Goal: Transaction & Acquisition: Complete application form

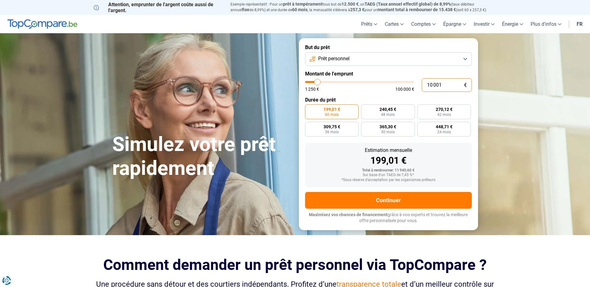
click at [440, 83] on input "10 001" at bounding box center [447, 85] width 50 height 14
drag, startPoint x: 440, startPoint y: 83, endPoint x: 434, endPoint y: 84, distance: 6.3
click at [434, 84] on input "10 001" at bounding box center [447, 85] width 50 height 14
type input "1"
type input "1250"
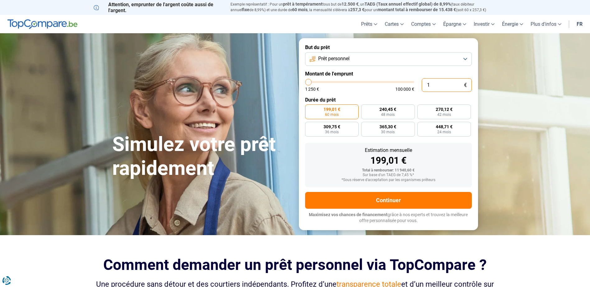
type input "15"
type input "1250"
type input "150"
type input "1250"
type input "1 500"
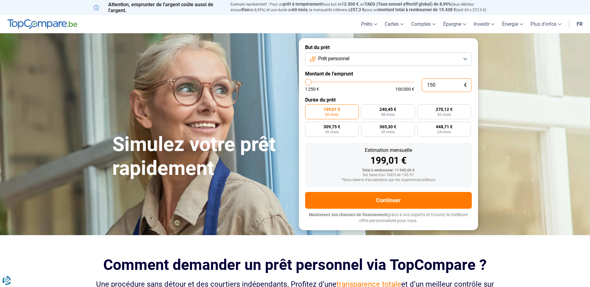
type input "1500"
type input "15 000"
type input "15000"
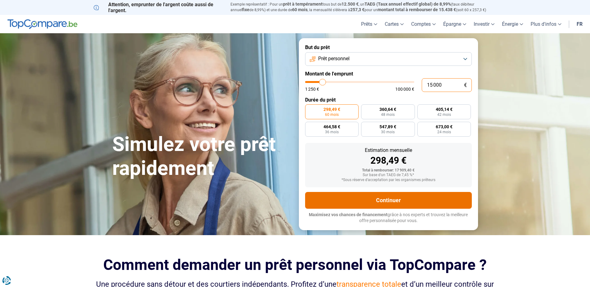
type input "15 000"
click at [370, 196] on button "Continuer" at bounding box center [388, 200] width 167 height 17
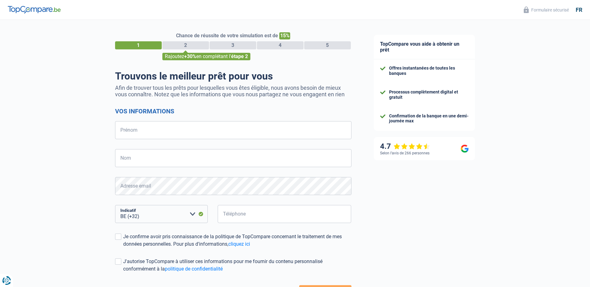
select select "32"
click at [252, 127] on input "Prénom" at bounding box center [233, 130] width 236 height 18
type input "SLIMANI"
type input "YASSIR"
type input "471753303"
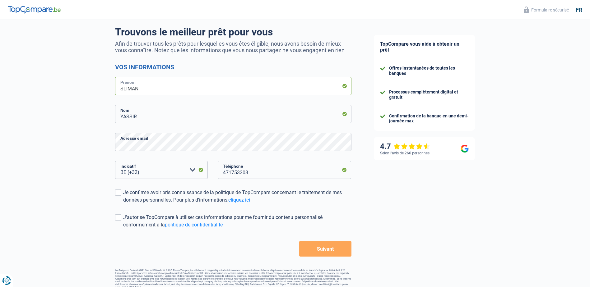
scroll to position [50, 0]
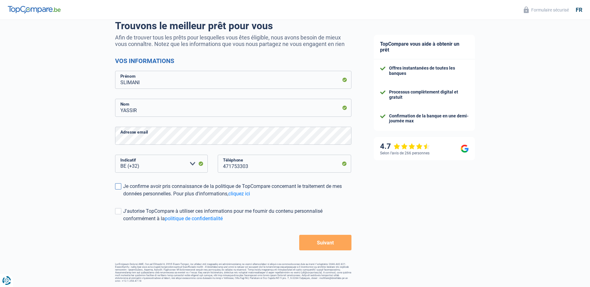
click at [116, 185] on span at bounding box center [118, 187] width 6 height 6
click at [123, 198] on input "Je confirme avoir pris connaissance de la politique de TopCompare concernant le…" at bounding box center [123, 198] width 0 height 0
click at [342, 246] on button "Suivant" at bounding box center [325, 243] width 52 height 16
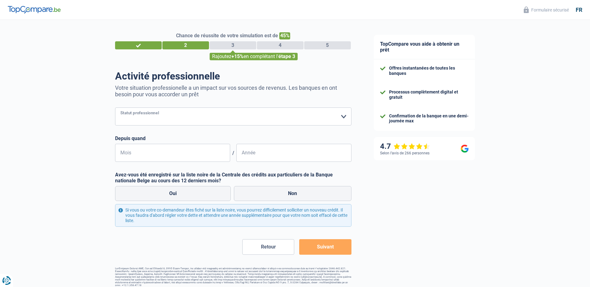
click at [239, 121] on select "Ouvrier Employé privé Employé public Invalide Indépendant Pensionné Chômeur Mut…" at bounding box center [233, 117] width 236 height 18
select select "publicEmployee"
click at [115, 108] on select "Ouvrier Employé privé Employé public Invalide Indépendant Pensionné Chômeur Mut…" at bounding box center [233, 117] width 236 height 18
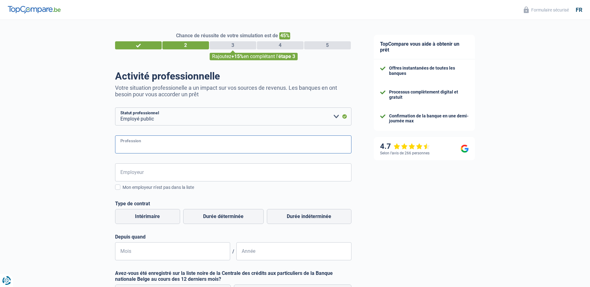
click at [202, 151] on input "Profession" at bounding box center [233, 145] width 236 height 18
click at [197, 172] on input "Employeur" at bounding box center [233, 173] width 236 height 18
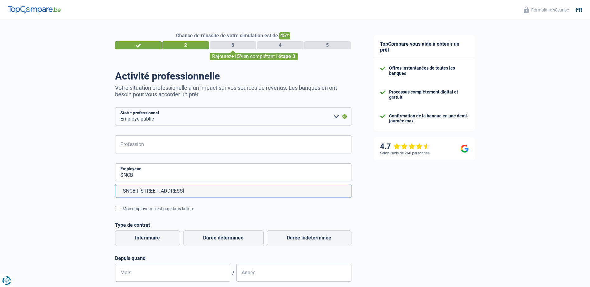
click at [191, 192] on li "SNCB | Rue de France, 56 | 1060 - Saint-Gilles" at bounding box center [233, 190] width 236 height 13
type input "SNCB | Rue de France, 56 | 1060 - Saint-Gilles"
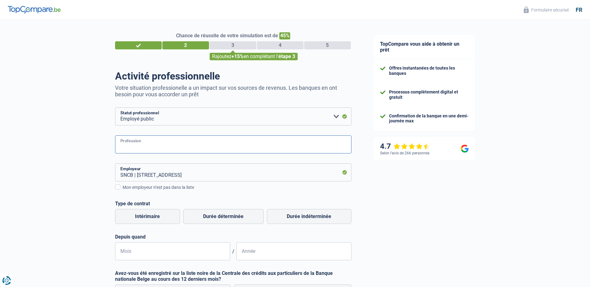
click at [174, 147] on input "Profession" at bounding box center [233, 145] width 236 height 18
type input "S"
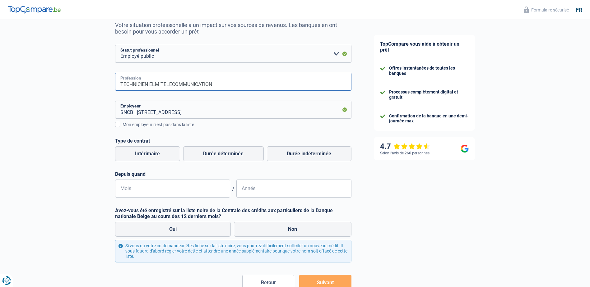
scroll to position [93, 0]
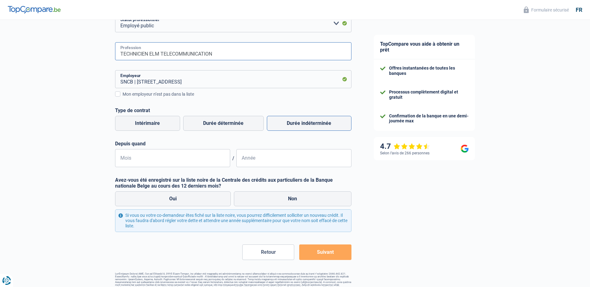
type input "TECHNICIEN ELM TELECOMMUNICATION"
click at [299, 120] on label "Durée indéterminée" at bounding box center [309, 123] width 85 height 15
click at [299, 120] on input "Durée indéterminée" at bounding box center [309, 123] width 85 height 15
radio input "true"
click at [171, 154] on input "Mois" at bounding box center [172, 158] width 115 height 18
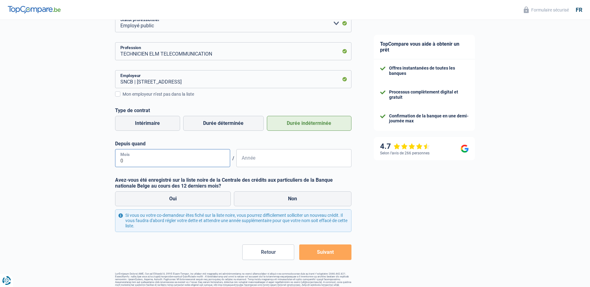
type input "08"
click at [272, 150] on input "Année" at bounding box center [293, 158] width 115 height 18
click at [249, 201] on label "Non" at bounding box center [293, 199] width 118 height 15
click at [249, 201] on input "Non" at bounding box center [293, 199] width 118 height 15
radio input "true"
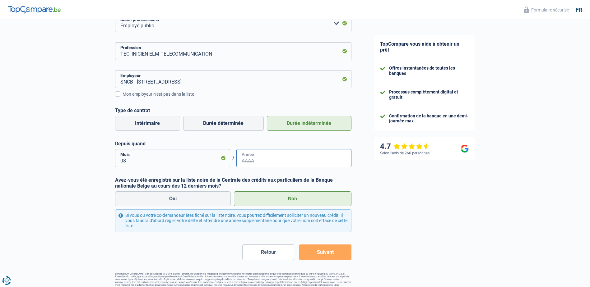
click at [260, 157] on input "Année" at bounding box center [293, 158] width 115 height 18
type input "2020"
click at [335, 253] on button "Suivant" at bounding box center [325, 253] width 52 height 16
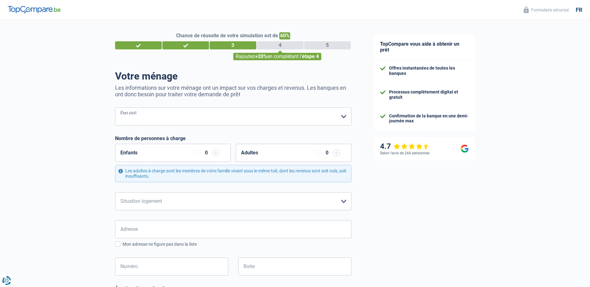
click at [233, 114] on select "Célibataire Marié(e) Cohabitant(e) légal(e) Divorcé(e) Veuf(ve) Séparé (de fait…" at bounding box center [233, 117] width 236 height 18
select select "married"
click at [115, 108] on select "Célibataire Marié(e) Cohabitant(e) légal(e) Divorcé(e) Veuf(ve) Séparé (de fait…" at bounding box center [233, 117] width 236 height 18
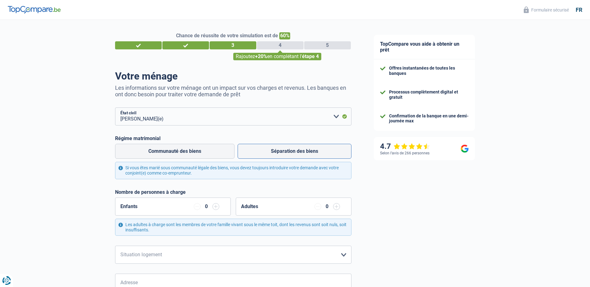
click at [267, 153] on label "Séparation des biens" at bounding box center [295, 151] width 114 height 15
click at [267, 153] on input "Séparation des biens" at bounding box center [295, 151] width 114 height 15
radio input "true"
click at [193, 153] on label "Communauté des biens" at bounding box center [174, 151] width 119 height 15
click at [193, 153] on input "Communauté des biens" at bounding box center [174, 151] width 119 height 15
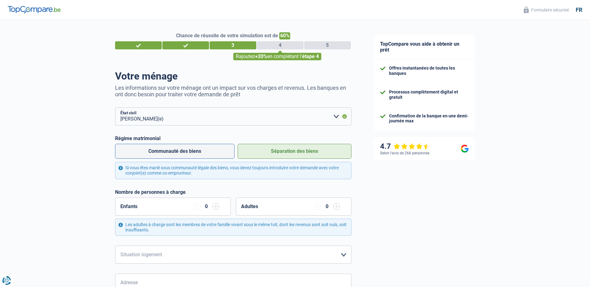
radio input "true"
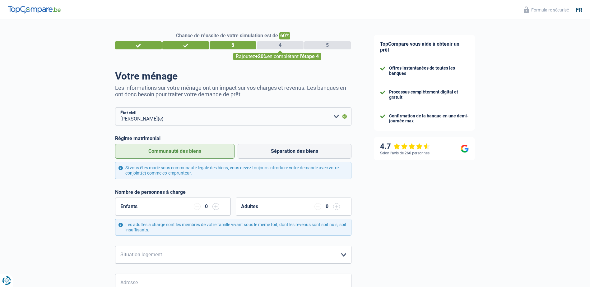
click at [218, 208] on input "button" at bounding box center [215, 206] width 7 height 7
click at [218, 207] on input "button" at bounding box center [215, 206] width 7 height 7
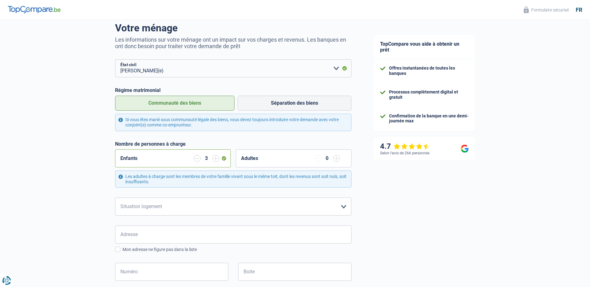
scroll to position [62, 0]
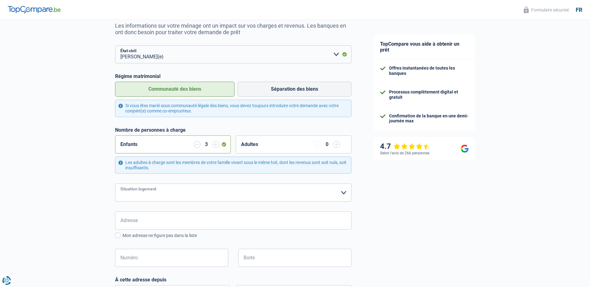
click at [217, 196] on select "Locataire Propriétaire avec prêt hypothécaire Propriétaire sans prêt hypothécai…" at bounding box center [233, 193] width 236 height 18
select select "rents"
click at [115, 184] on select "Locataire Propriétaire avec prêt hypothécaire Propriétaire sans prêt hypothécai…" at bounding box center [233, 193] width 236 height 18
click at [198, 221] on input "Adresse" at bounding box center [233, 221] width 236 height 18
type input "RUE DE BEAUFRAIPONT 19"
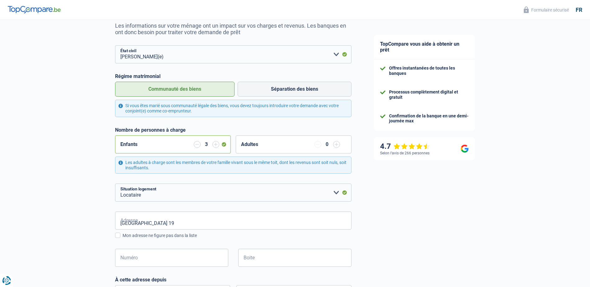
type input "Belgique"
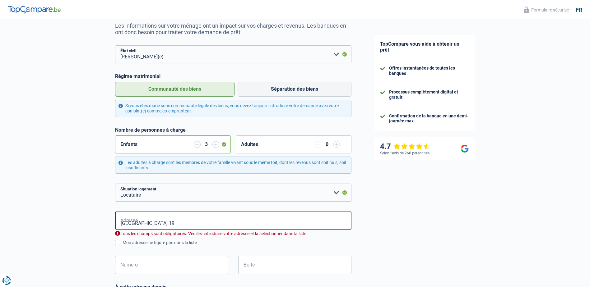
type input "Belgique"
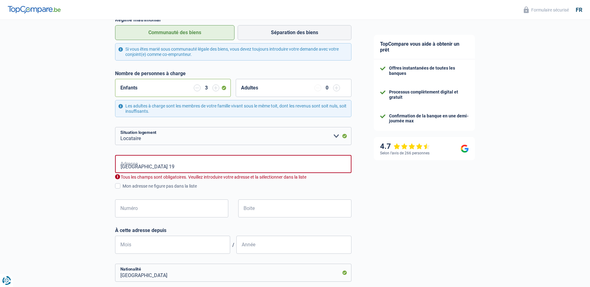
scroll to position [124, 0]
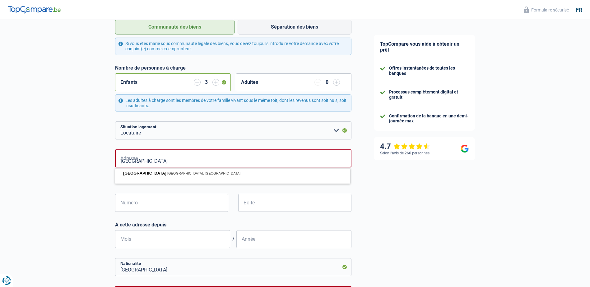
type input "RUE DE BEAUFRAIPONT"
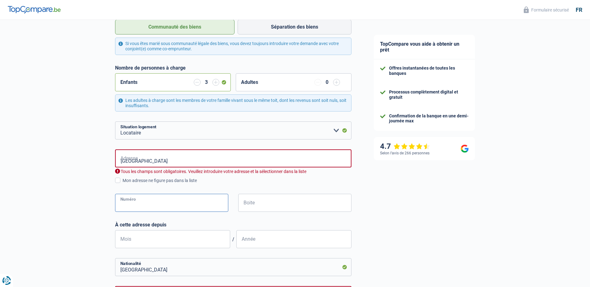
click at [120, 210] on input "Numéro" at bounding box center [171, 203] width 113 height 18
type input "19"
click at [246, 201] on input "Boite" at bounding box center [294, 203] width 113 height 18
type input "2"
click at [221, 158] on input "RUE DE BEAUFRAIPONT" at bounding box center [233, 159] width 236 height 18
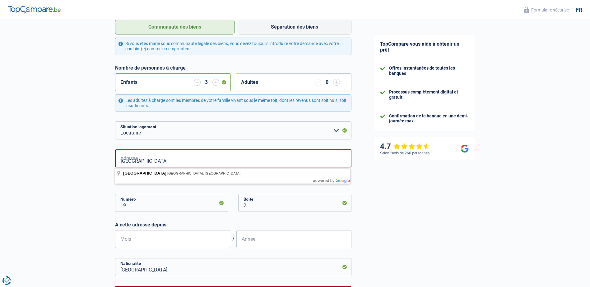
click at [378, 201] on div "TopCompare vous aide à obtenir un prêt Offres instantanées de toutes les banque…" at bounding box center [477, 163] width 228 height 537
drag, startPoint x: 184, startPoint y: 161, endPoint x: 56, endPoint y: 174, distance: 128.8
click at [57, 174] on div "Chance de réussite de votre simulation est de 60% 1 2 3 4 5 Rajoutez +20% en co…" at bounding box center [181, 161] width 363 height 537
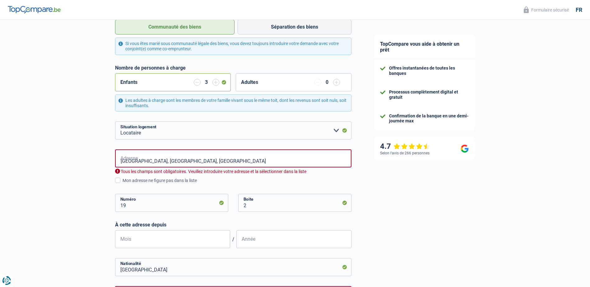
type input "Boulevard de Beaufraipont, 4032, Liège, BE"
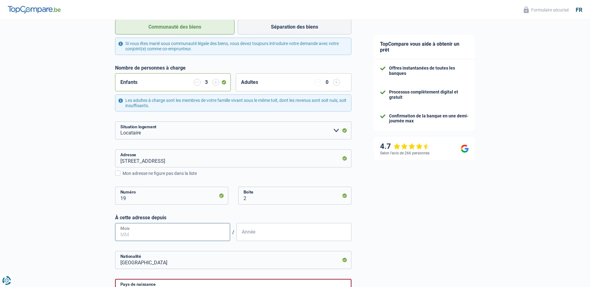
click at [166, 235] on input "Mois" at bounding box center [172, 232] width 115 height 18
type input "08"
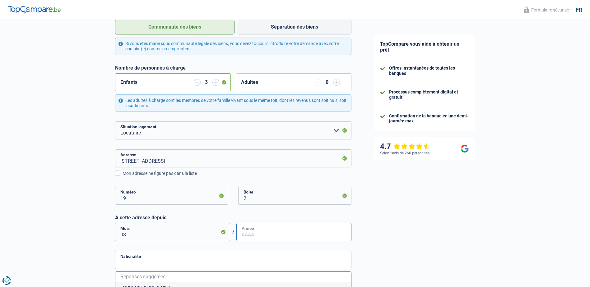
click at [248, 230] on input "Année" at bounding box center [293, 232] width 115 height 18
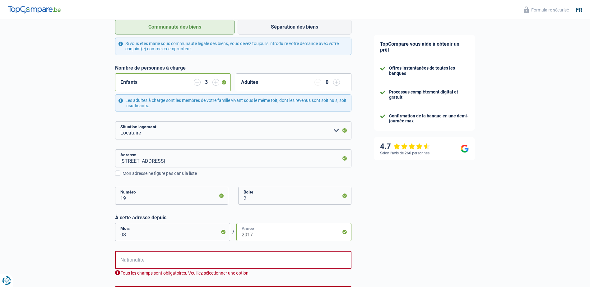
type input "2017"
drag, startPoint x: 189, startPoint y: 269, endPoint x: 188, endPoint y: 265, distance: 4.2
click at [188, 268] on input "Nationalité" at bounding box center [233, 260] width 236 height 18
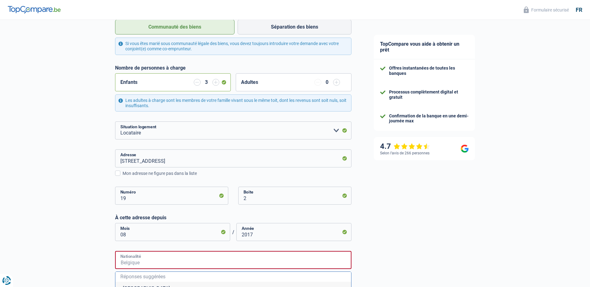
type input "N"
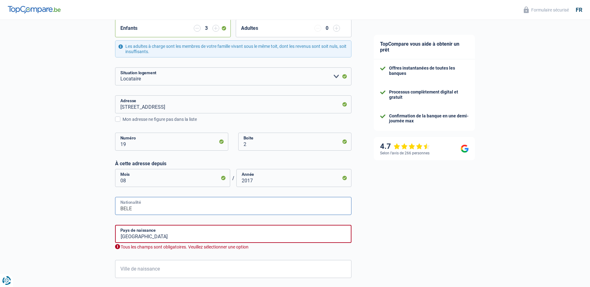
scroll to position [187, 0]
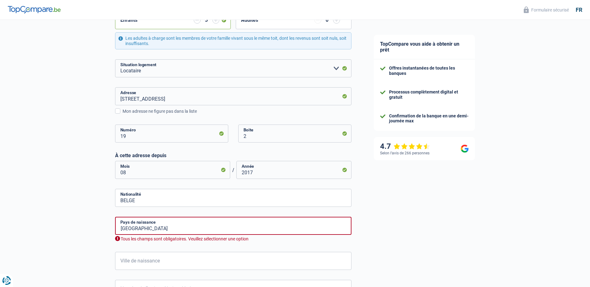
click at [425, 224] on div "TopCompare vous aide à obtenir un prêt Offres instantanées de toutes les banque…" at bounding box center [477, 98] width 228 height 530
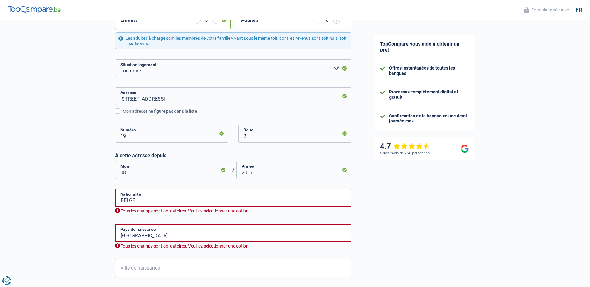
scroll to position [218, 0]
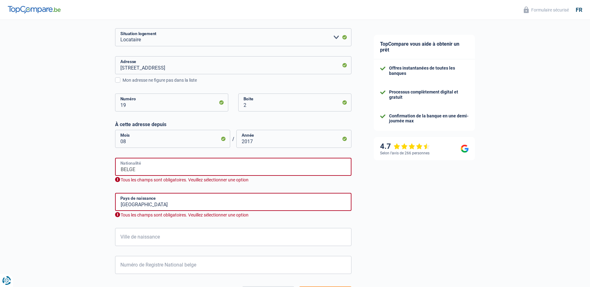
click at [167, 165] on input "BELGE" at bounding box center [233, 167] width 236 height 18
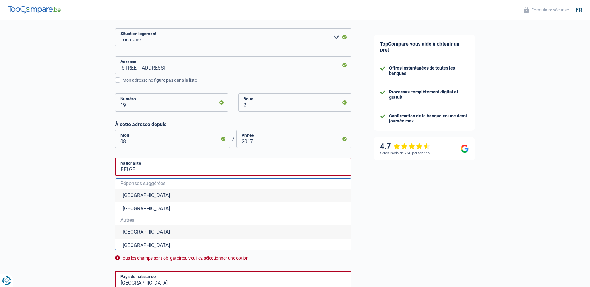
click at [154, 197] on li "Belgique" at bounding box center [233, 195] width 236 height 13
type input "Belgique"
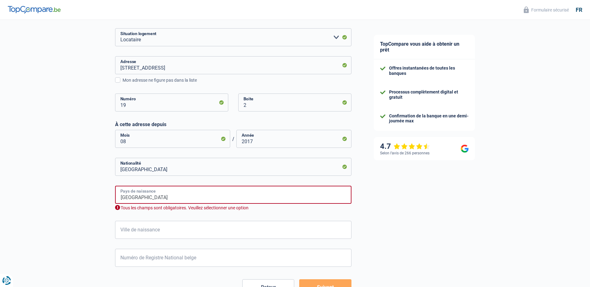
click at [153, 199] on input "Belgique" at bounding box center [233, 195] width 236 height 18
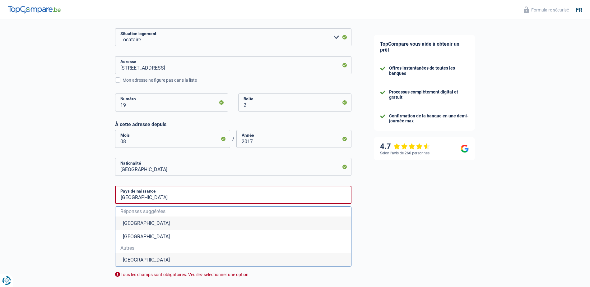
click at [144, 222] on li "Belgique" at bounding box center [233, 223] width 236 height 13
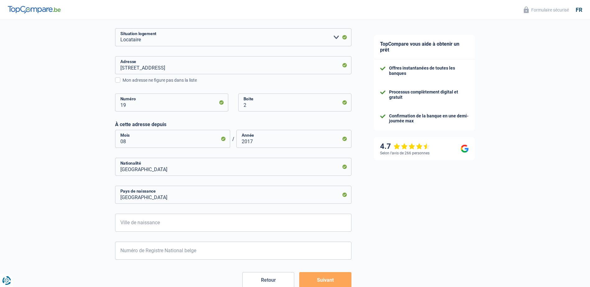
drag, startPoint x: 444, startPoint y: 223, endPoint x: 337, endPoint y: 231, distance: 106.7
click at [442, 223] on div "TopCompare vous aide à obtenir un prêt Offres instantanées de toutes les banque…" at bounding box center [477, 63] width 228 height 523
click at [276, 225] on input "Ville de naissance" at bounding box center [233, 223] width 236 height 18
type input "HASSELT"
click at [391, 223] on div "TopCompare vous aide à obtenir un prêt Offres instantanées de toutes les banque…" at bounding box center [477, 63] width 228 height 523
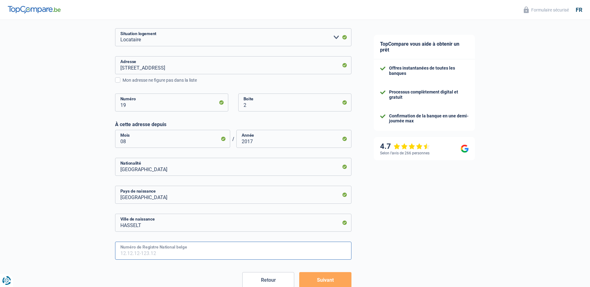
click at [279, 248] on input "Numéro de Registre National belge" at bounding box center [233, 251] width 236 height 18
type input "85.04.10-117.38"
click at [324, 284] on button "Suivant" at bounding box center [325, 280] width 52 height 16
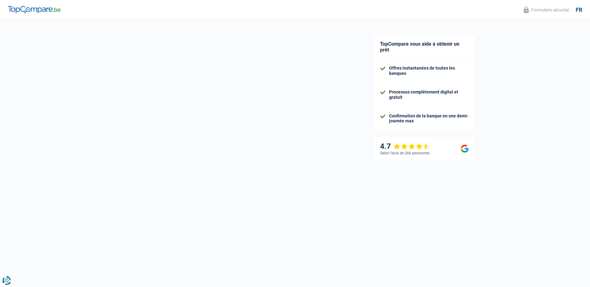
select select "familyAllowances"
select select "netSalary"
select select "mealVouchers"
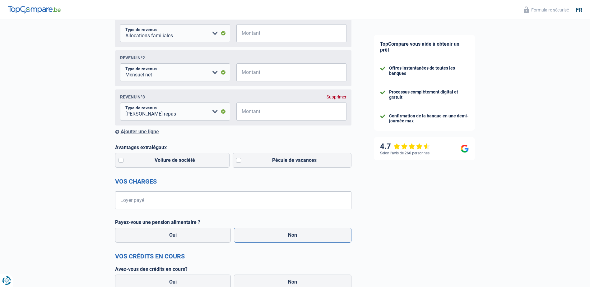
scroll to position [124, 0]
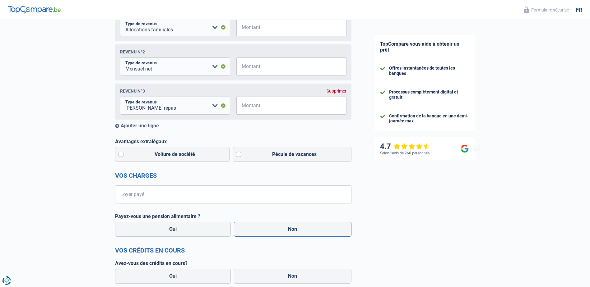
click at [255, 228] on label "Non" at bounding box center [293, 229] width 118 height 15
click at [255, 228] on input "Non" at bounding box center [293, 229] width 118 height 15
radio input "true"
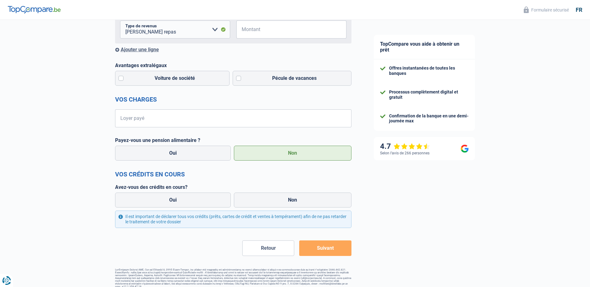
scroll to position [207, 0]
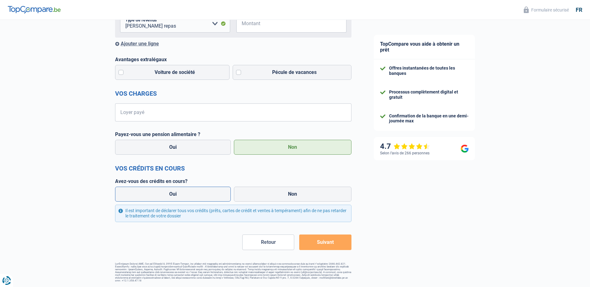
click at [187, 199] on label "Oui" at bounding box center [173, 194] width 116 height 15
click at [187, 199] on input "Oui" at bounding box center [173, 194] width 116 height 15
radio input "true"
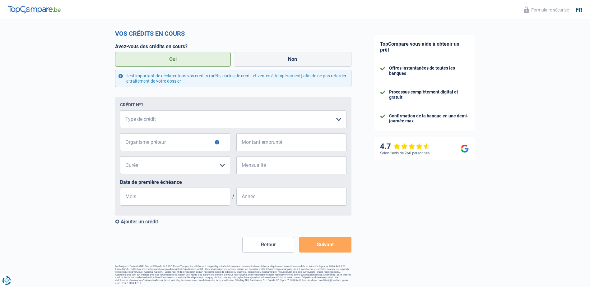
scroll to position [345, 0]
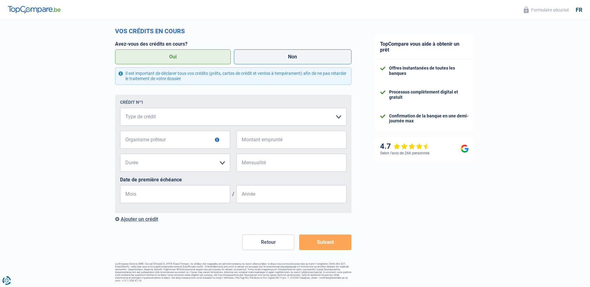
click at [294, 57] on label "Non" at bounding box center [293, 56] width 118 height 15
click at [294, 57] on input "Non" at bounding box center [293, 56] width 118 height 15
radio input "true"
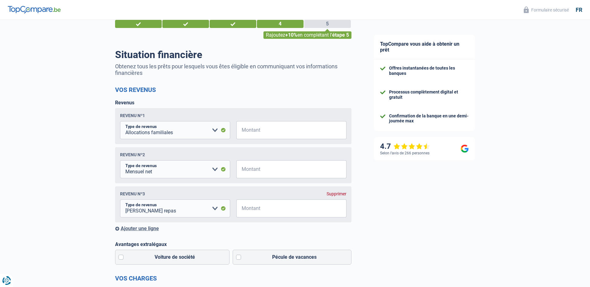
scroll to position [21, 0]
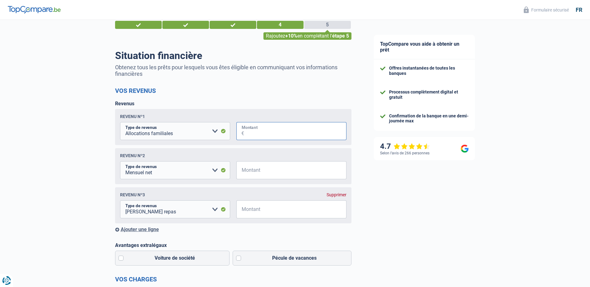
click at [269, 128] on input "Montant" at bounding box center [295, 131] width 102 height 18
type input "580"
click at [265, 177] on input "Montant" at bounding box center [295, 170] width 102 height 18
type input "3.500"
click at [262, 215] on input "Montant" at bounding box center [295, 210] width 102 height 18
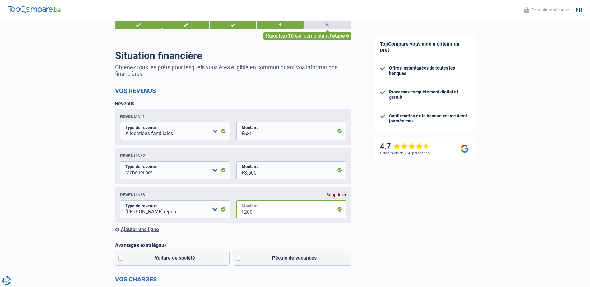
type input "200"
click at [132, 231] on div "Ajouter une ligne" at bounding box center [233, 230] width 236 height 6
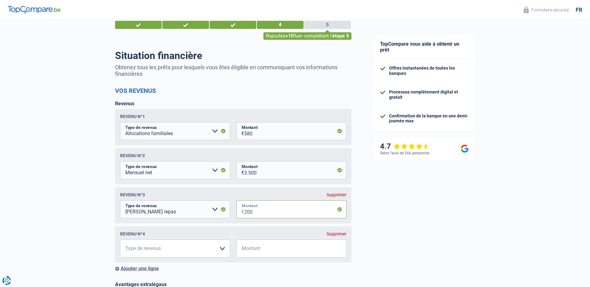
click at [308, 212] on input "200" at bounding box center [295, 210] width 102 height 18
click at [188, 246] on select "Allocation d'handicap Allocations chômage Allocations familiales Chèques repas …" at bounding box center [175, 249] width 110 height 18
select select "unemployment"
click at [120, 242] on select "Allocation d'handicap Allocations chômage Allocations familiales Chèques repas …" at bounding box center [175, 249] width 110 height 18
click at [257, 253] on input "Montant" at bounding box center [295, 249] width 102 height 18
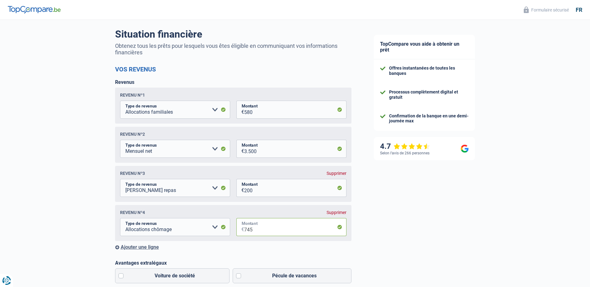
scroll to position [83, 0]
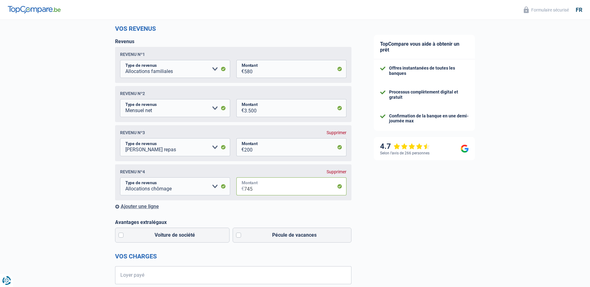
type input "745"
click at [135, 204] on div "Revenus Revenu nº1 Allocation d'handicap Allocations chômage Allocations famili…" at bounding box center [233, 124] width 236 height 171
click at [133, 207] on div "Ajouter une ligne" at bounding box center [233, 207] width 236 height 6
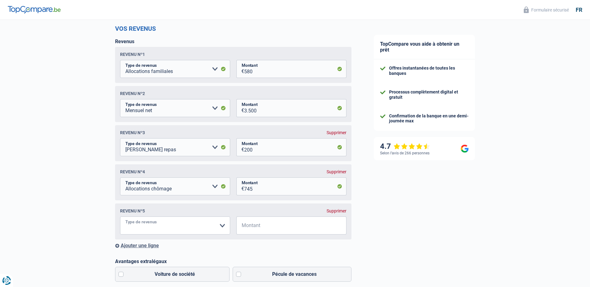
click at [168, 231] on select "Allocation d'handicap Allocations chômage Allocations familiales Chèques repas …" at bounding box center [175, 226] width 110 height 18
select select "parttimeSelfemployed"
click at [120, 219] on select "Allocation d'handicap Allocations chômage Allocations familiales Chèques repas …" at bounding box center [175, 226] width 110 height 18
click at [258, 222] on input "Montant" at bounding box center [295, 226] width 102 height 18
type input "3.000"
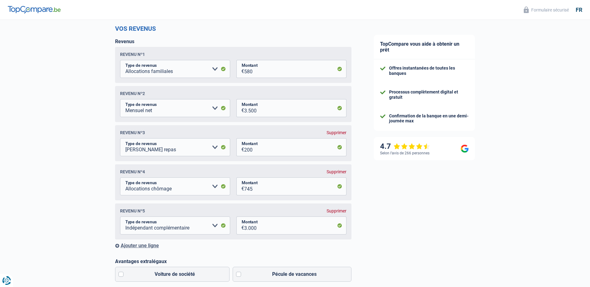
click at [428, 229] on div "TopCompare vous aide à obtenir un prêt Offres instantanées de toutes les banque…" at bounding box center [477, 213] width 228 height 552
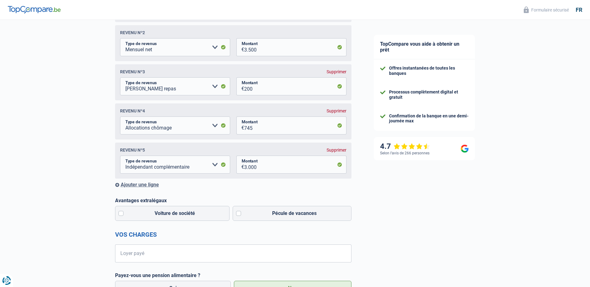
scroll to position [145, 0]
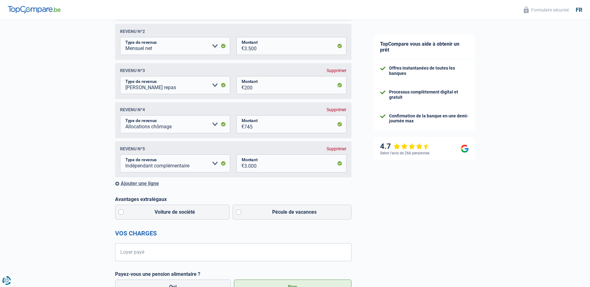
click at [114, 212] on div "Voiture de société Pécule de vacances" at bounding box center [234, 212] width 240 height 18
click at [119, 214] on label "Voiture de société" at bounding box center [172, 212] width 115 height 15
drag, startPoint x: 119, startPoint y: 214, endPoint x: 124, endPoint y: 214, distance: 5.3
click at [124, 214] on label "Voiture de société" at bounding box center [172, 212] width 115 height 15
click at [124, 214] on input "Voiture de société" at bounding box center [172, 212] width 115 height 15
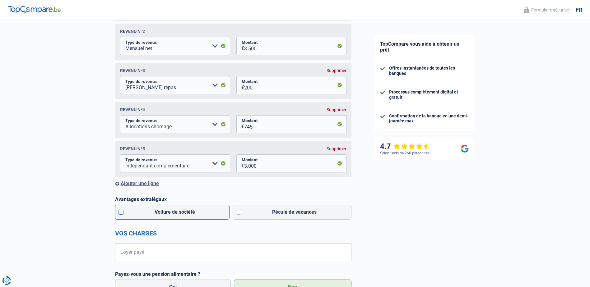
checkbox input "true"
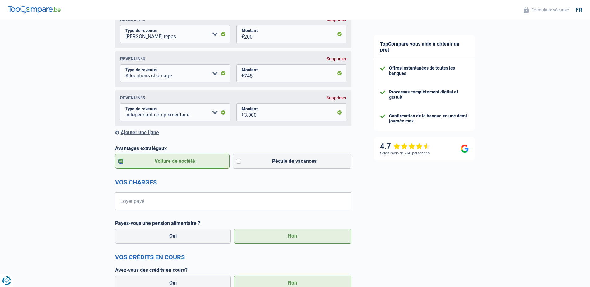
scroll to position [207, 0]
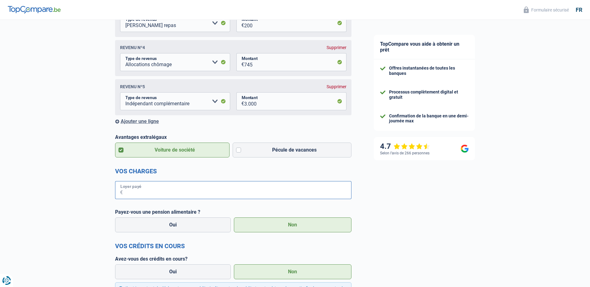
click at [210, 197] on input "Loyer payé" at bounding box center [237, 190] width 229 height 18
type input "600"
click at [441, 245] on div "TopCompare vous aide à obtenir un prêt Offres instantanées de toutes les banque…" at bounding box center [477, 89] width 228 height 552
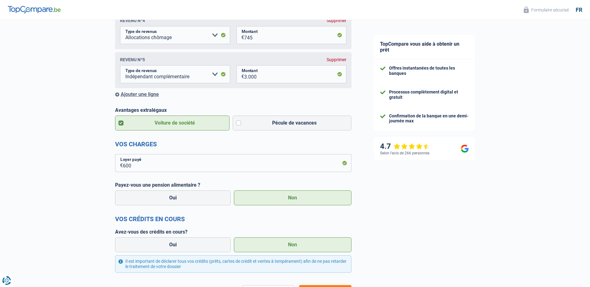
scroll to position [286, 0]
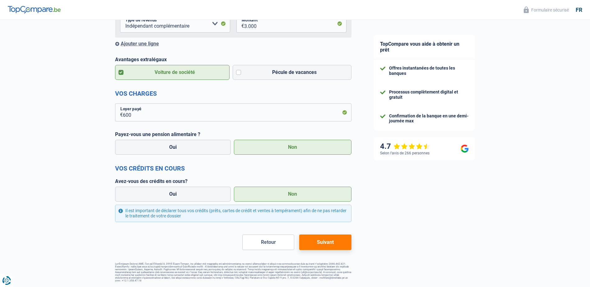
click at [325, 245] on button "Suivant" at bounding box center [325, 243] width 52 height 16
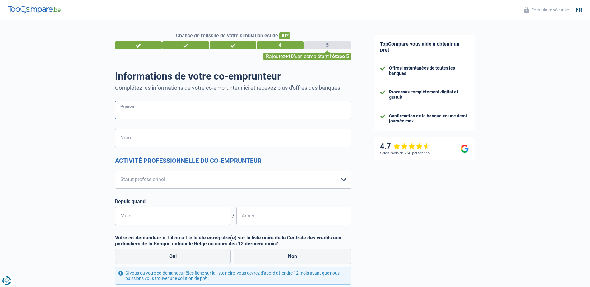
click at [188, 113] on input "Prénom" at bounding box center [233, 110] width 236 height 18
type input "yousra"
type input "elhajji"
type input "Belgique"
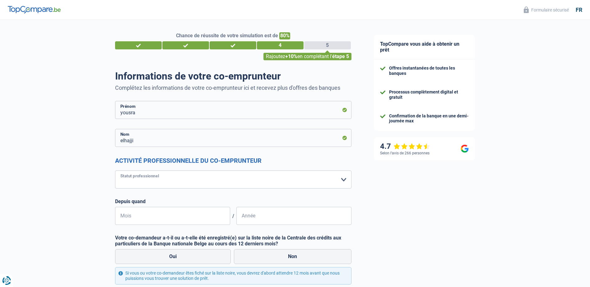
click at [169, 178] on select "Ouvrier Employé privé Employé public Invalide Indépendant Pensionné Chômeur Mut…" at bounding box center [233, 180] width 236 height 18
select select "unemployed"
click at [115, 171] on select "Ouvrier Employé privé Employé public Invalide Indépendant Pensionné Chômeur Mut…" at bounding box center [233, 180] width 236 height 18
select select "unemployment"
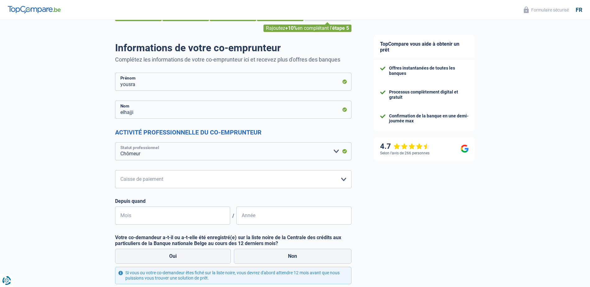
scroll to position [31, 0]
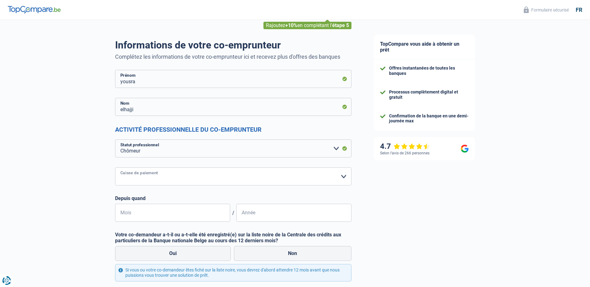
click at [207, 182] on select "CAPAC FGTB CSC CGSLB Autre Veuillez sélectionner une option" at bounding box center [233, 177] width 236 height 18
select select "fgtb"
click at [115, 168] on select "CAPAC FGTB CSC CGSLB Autre Veuillez sélectionner une option" at bounding box center [233, 177] width 236 height 18
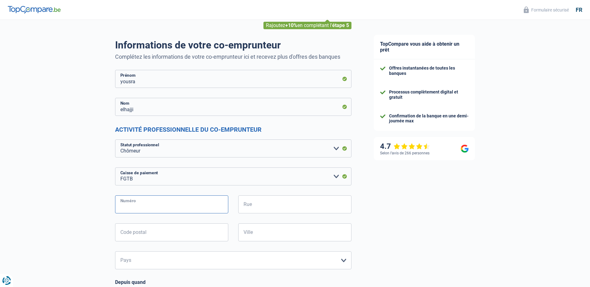
click at [187, 206] on input "Numéro" at bounding box center [171, 205] width 113 height 18
type input "SAINT P"
type input "UL"
click at [176, 207] on input "SAINT P" at bounding box center [171, 205] width 113 height 18
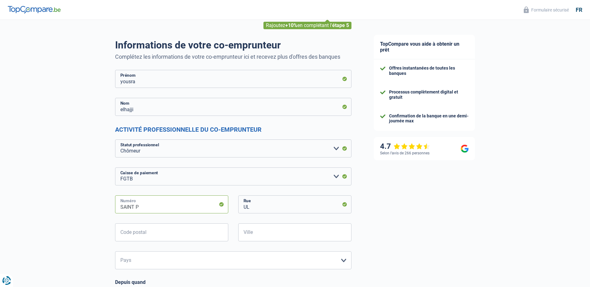
click at [176, 207] on input "SAINT P" at bounding box center [171, 205] width 113 height 18
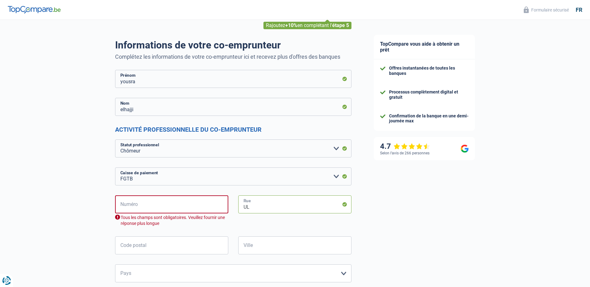
click at [244, 208] on input "UL" at bounding box center [294, 205] width 113 height 18
drag, startPoint x: 249, startPoint y: 208, endPoint x: 226, endPoint y: 207, distance: 23.3
click at [226, 207] on div "Numéro Tous les champs sont obligatoires. Veuillez fournir une réponse plus lon…" at bounding box center [233, 216] width 246 height 41
type input "PAUL"
click at [204, 205] on input "Numéro" at bounding box center [171, 205] width 113 height 18
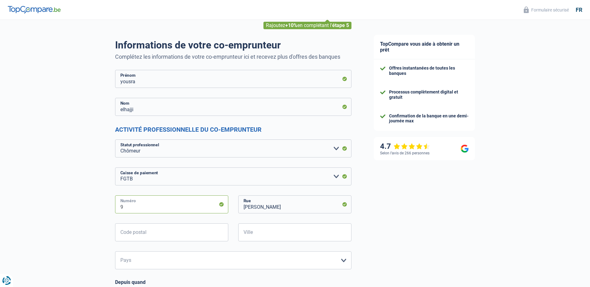
type input "9"
click at [168, 229] on input "Code postal" at bounding box center [171, 233] width 113 height 18
type input "4000"
type input "Liège"
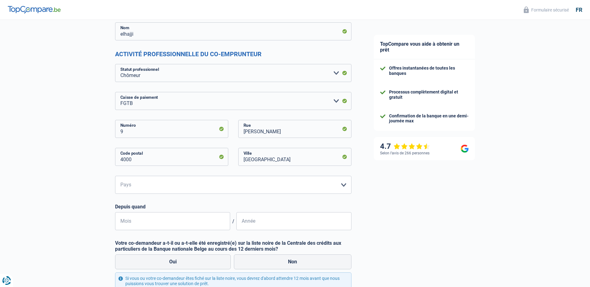
scroll to position [124, 0]
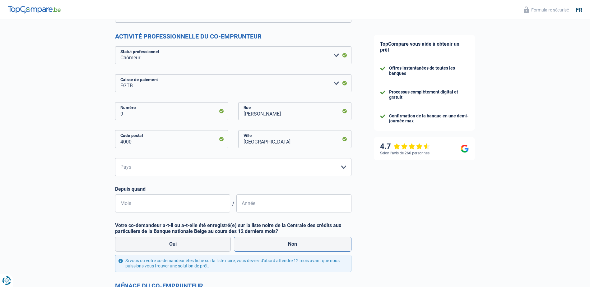
click at [261, 242] on label "Non" at bounding box center [293, 244] width 118 height 15
click at [261, 242] on input "Non" at bounding box center [293, 244] width 118 height 15
radio input "true"
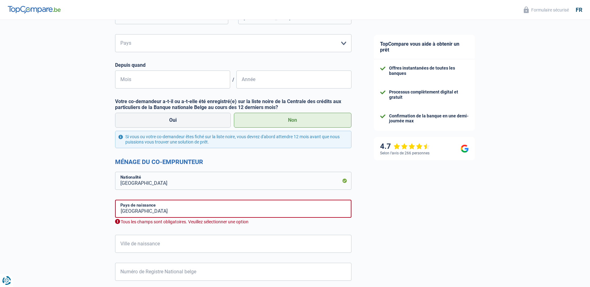
scroll to position [249, 0]
click at [161, 241] on input "Ville de naissance" at bounding box center [233, 244] width 236 height 18
type input "BERCHEM SAINTE AGATHE"
click at [205, 266] on input "Numéro de Registre National belge" at bounding box center [233, 272] width 236 height 18
type input "92.03.15-336.03"
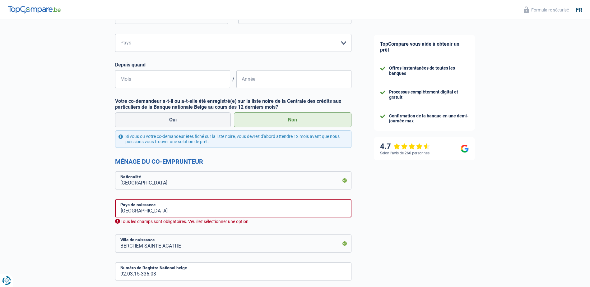
click at [80, 195] on div "Chance de réussite de votre simulation est de 80% 1 2 3 4 5 Rajoutez +10% en co…" at bounding box center [181, 152] width 363 height 766
click at [144, 209] on input "Belgique" at bounding box center [233, 209] width 236 height 18
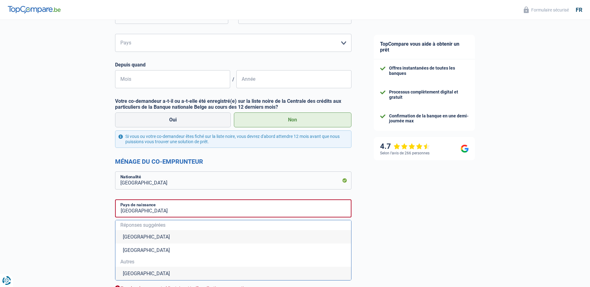
click at [119, 239] on li "Belgique" at bounding box center [233, 236] width 236 height 13
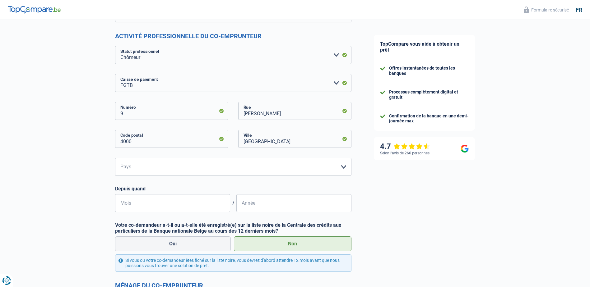
scroll to position [124, 0]
click at [147, 168] on select "Belgique Luxembourg Veuillez sélectionner une option" at bounding box center [233, 167] width 236 height 18
select select "BE"
click at [115, 159] on select "Belgique Luxembourg Veuillez sélectionner une option" at bounding box center [233, 167] width 236 height 18
click at [162, 208] on input "Mois" at bounding box center [172, 204] width 115 height 18
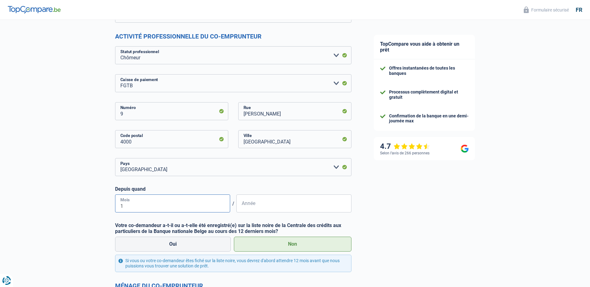
type input "10"
type input "2019"
click at [244, 114] on input "PAUL" at bounding box center [294, 111] width 113 height 18
type input "SAINT PAUL"
click at [195, 116] on input "9" at bounding box center [171, 111] width 113 height 18
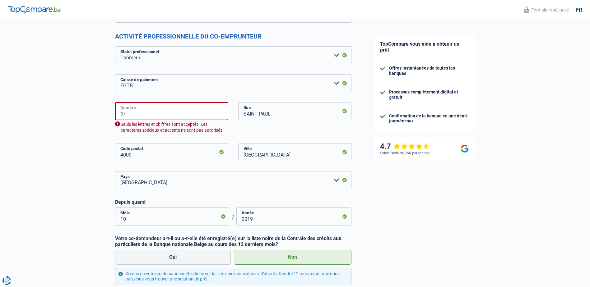
type input "9"
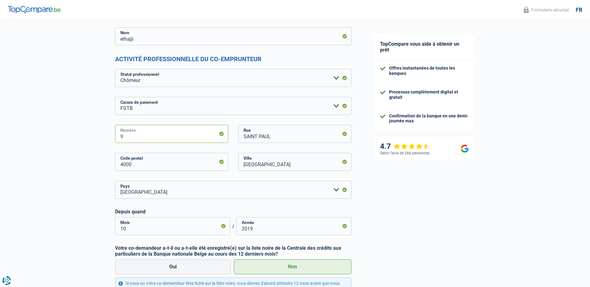
scroll to position [0, 0]
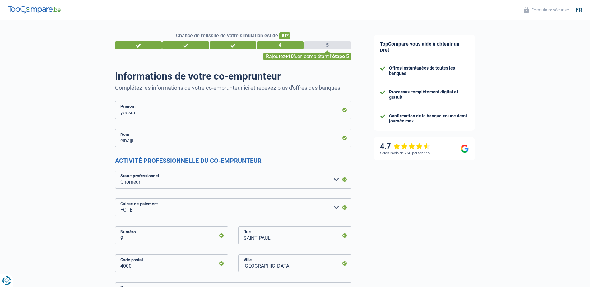
click at [239, 46] on div "3" at bounding box center [233, 45] width 47 height 8
click at [267, 46] on div "4" at bounding box center [280, 45] width 47 height 8
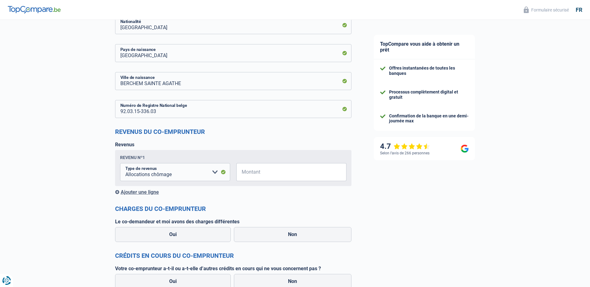
scroll to position [491, 0]
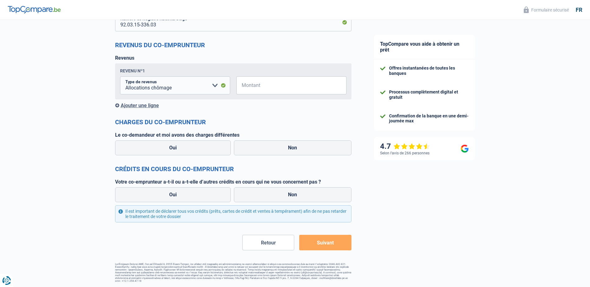
click at [272, 246] on button "Retour" at bounding box center [268, 243] width 52 height 16
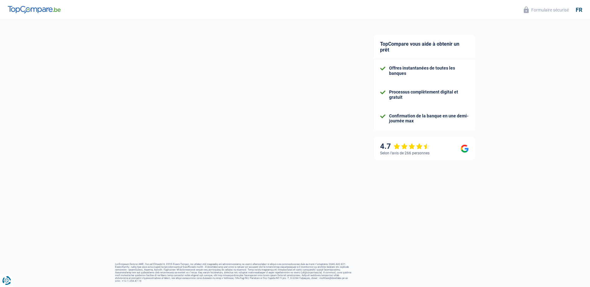
select select "familyAllowances"
select select "netSalary"
select select "mealVouchers"
select select "unemployment"
select select "parttimeSelfemployed"
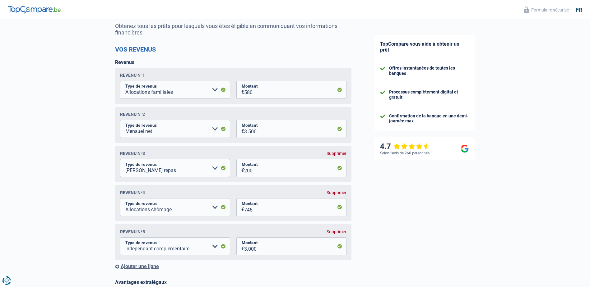
scroll to position [62, 0]
click at [341, 191] on div "Revenu nº4 Supprimer Allocation d'handicap Allocations chômage Allocations fami…" at bounding box center [233, 203] width 236 height 36
click at [336, 195] on div "Supprimer" at bounding box center [337, 192] width 20 height 5
select select "parttimeSelfemployed"
type input "3.000"
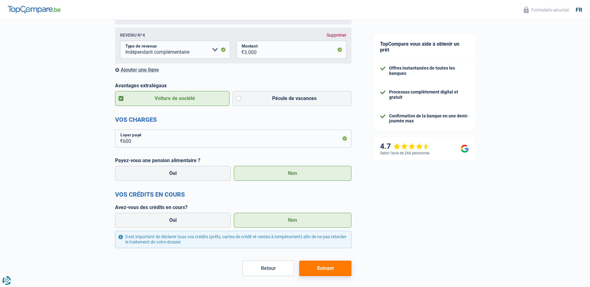
scroll to position [247, 0]
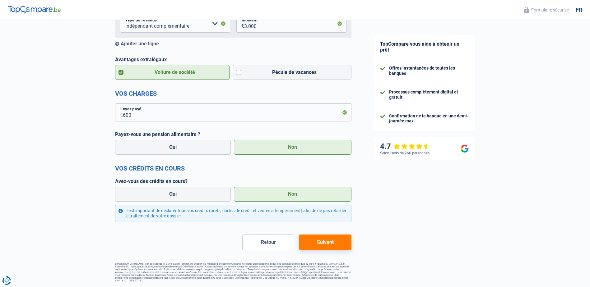
click at [340, 241] on button "Suivant" at bounding box center [325, 243] width 52 height 16
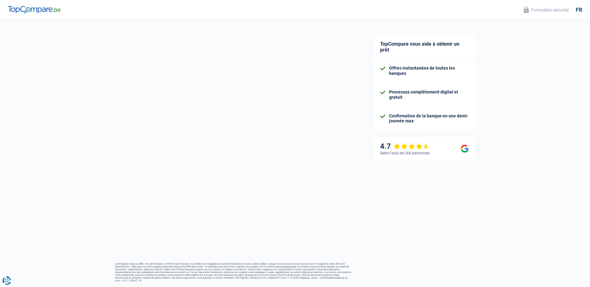
select select "unemployed"
select select "fgtb"
select select "BE"
select select "unemployment"
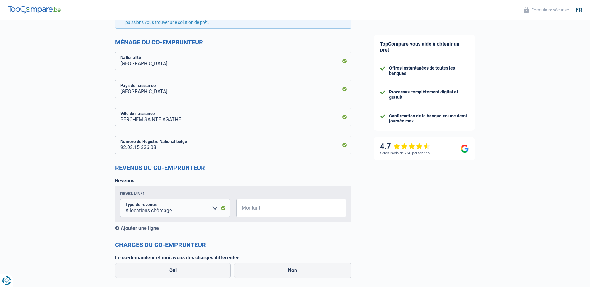
scroll to position [373, 0]
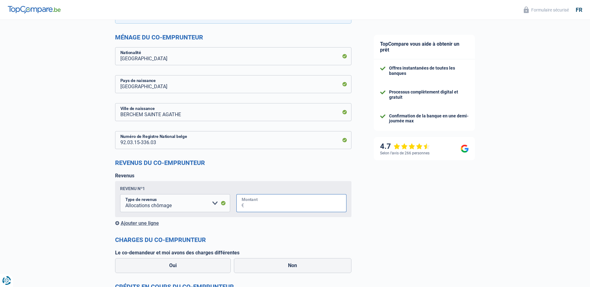
click at [262, 202] on input "Montant" at bounding box center [295, 203] width 102 height 18
type input "4"
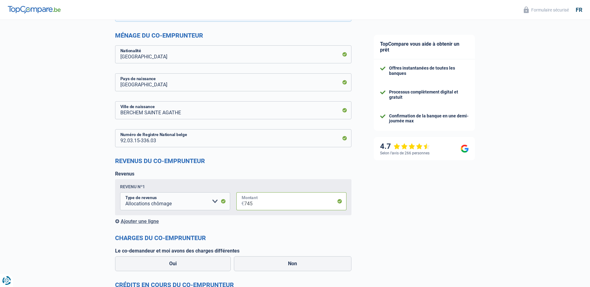
scroll to position [404, 0]
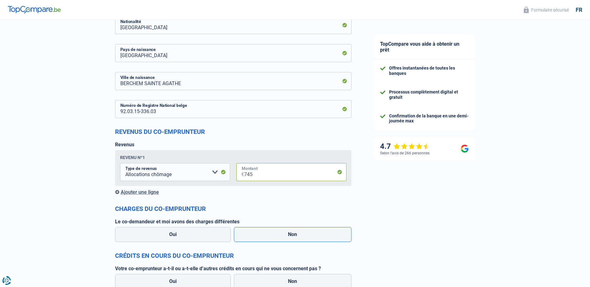
type input "745"
click at [283, 230] on label "Non" at bounding box center [293, 234] width 118 height 15
click at [283, 230] on input "Non" at bounding box center [293, 234] width 118 height 15
radio input "true"
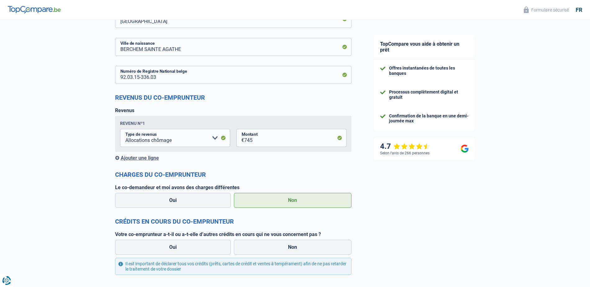
scroll to position [467, 0]
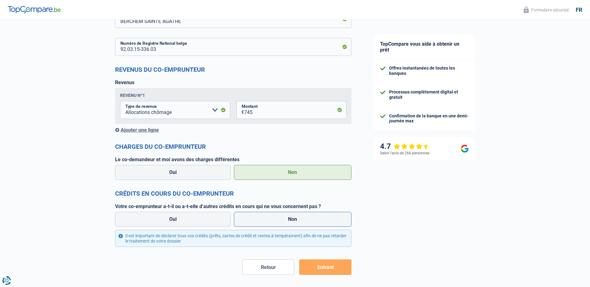
click at [270, 219] on label "Non" at bounding box center [293, 219] width 118 height 15
click at [270, 219] on input "Non" at bounding box center [293, 219] width 118 height 15
radio input "true"
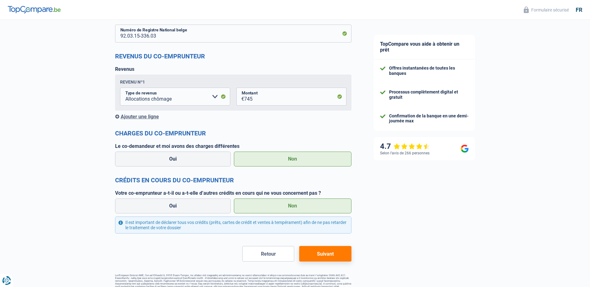
scroll to position [491, 0]
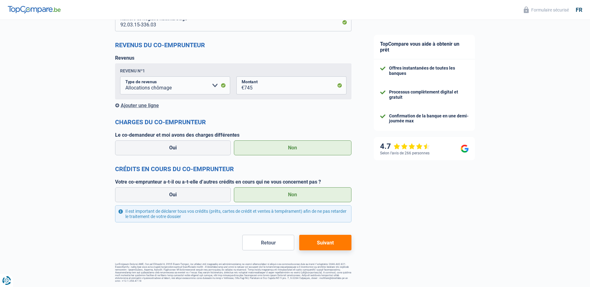
click at [330, 242] on button "Suivant" at bounding box center [325, 243] width 52 height 16
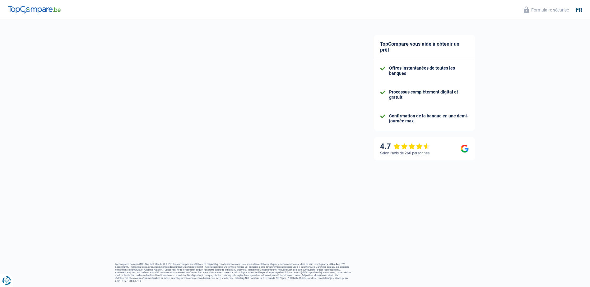
scroll to position [15, 0]
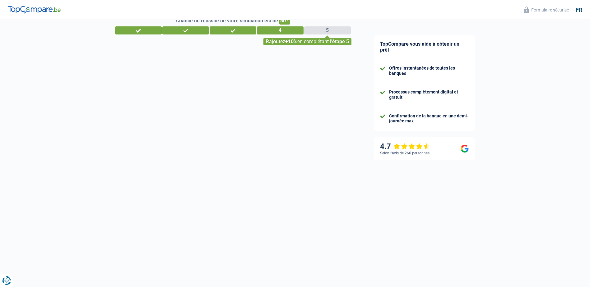
select select "60"
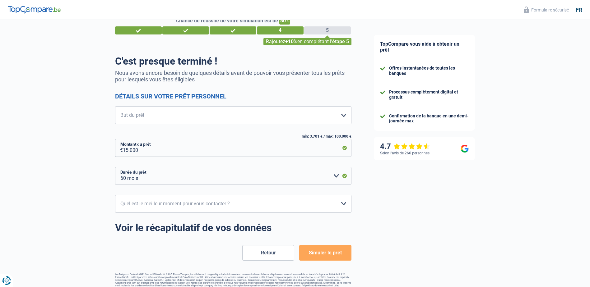
scroll to position [0, 0]
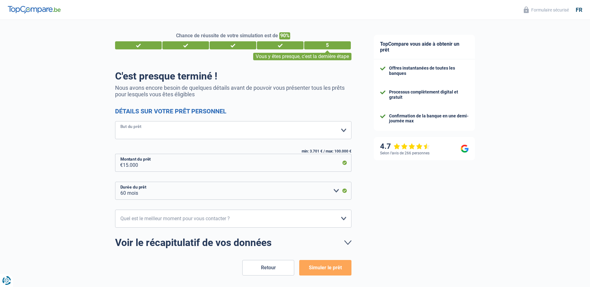
click at [250, 129] on select "Confort maison: meubles, textile, peinture, électroménager, outillage non-profe…" at bounding box center [233, 130] width 236 height 18
select select "houseOrGarden"
click at [115, 122] on select "Confort maison: meubles, textile, peinture, électroménager, outillage non-profe…" at bounding box center [233, 130] width 236 height 18
click at [285, 220] on select "10h-12h 12h-14h 14h-16h 16h-18h Veuillez sélectionner une option" at bounding box center [233, 219] width 236 height 18
select select "10-12"
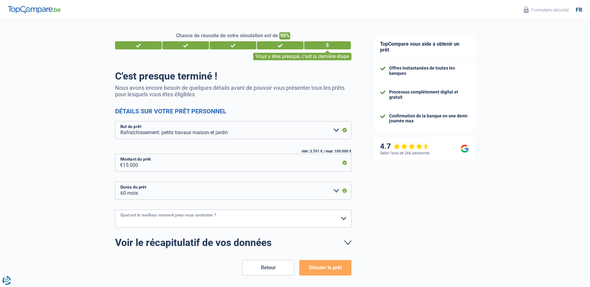
click at [115, 210] on select "10h-12h 12h-14h 14h-16h 16h-18h Veuillez sélectionner une option" at bounding box center [233, 219] width 236 height 18
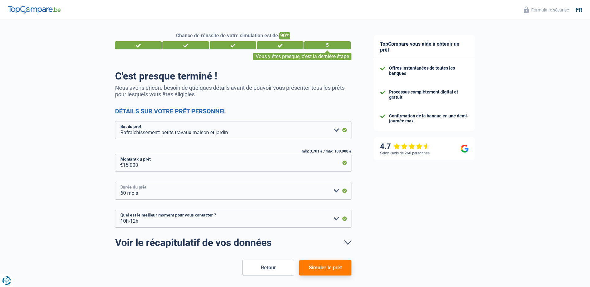
click at [288, 188] on select "12 mois 18 mois 24 mois 30 mois 36 mois 42 mois 48 mois 60 mois Veuillez sélect…" at bounding box center [233, 191] width 236 height 18
click at [115, 182] on select "12 mois 18 mois 24 mois 30 mois 36 mois 42 mois 48 mois 60 mois Veuillez sélect…" at bounding box center [233, 191] width 236 height 18
click at [329, 270] on button "Simuler le prêt" at bounding box center [325, 268] width 52 height 16
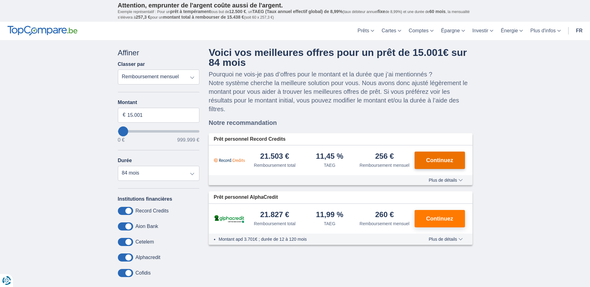
click at [439, 160] on span "Continuez" at bounding box center [439, 161] width 27 height 6
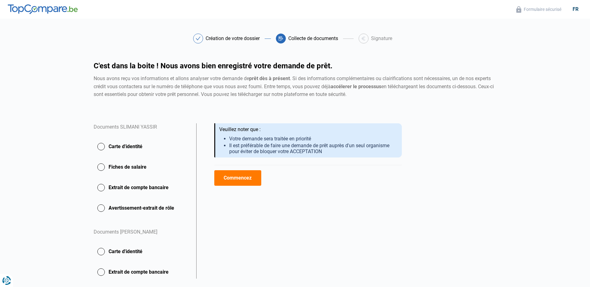
click at [102, 147] on button "Carte d'identité" at bounding box center [141, 147] width 95 height 16
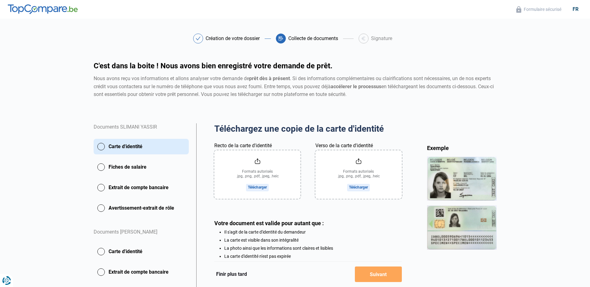
click at [101, 166] on button "Fiches de salaire" at bounding box center [141, 168] width 95 height 16
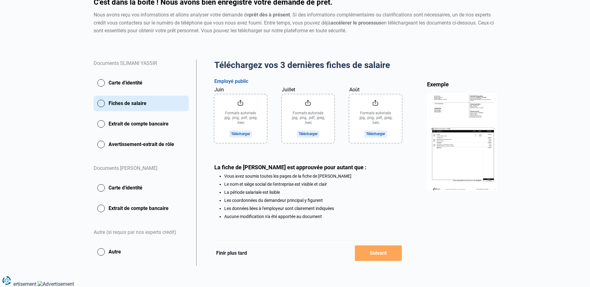
scroll to position [66, 0]
click at [100, 252] on button "Autre" at bounding box center [141, 252] width 95 height 16
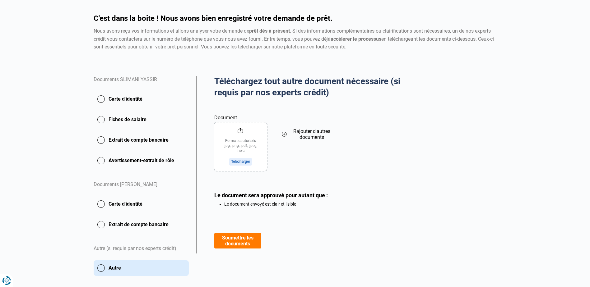
scroll to position [57, 0]
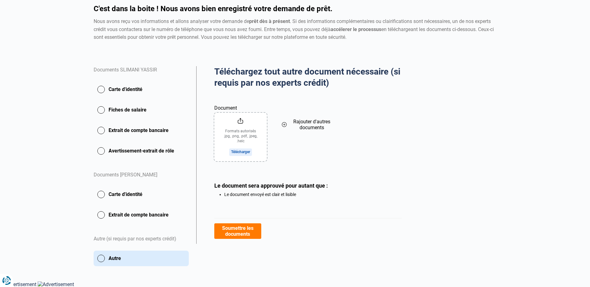
click at [109, 109] on button "Fiches de salaire" at bounding box center [141, 110] width 95 height 16
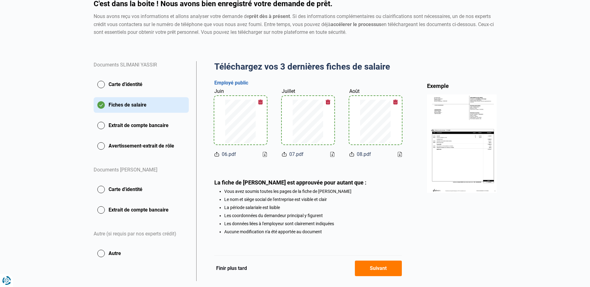
scroll to position [79, 0]
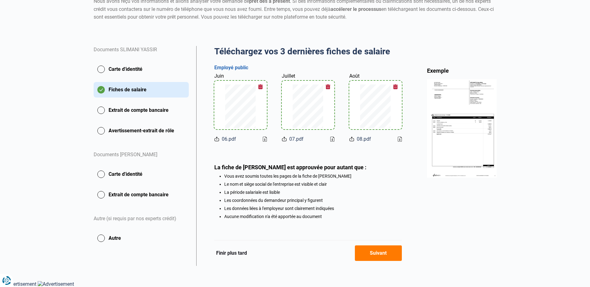
click at [372, 251] on button "Suivant" at bounding box center [378, 254] width 47 height 16
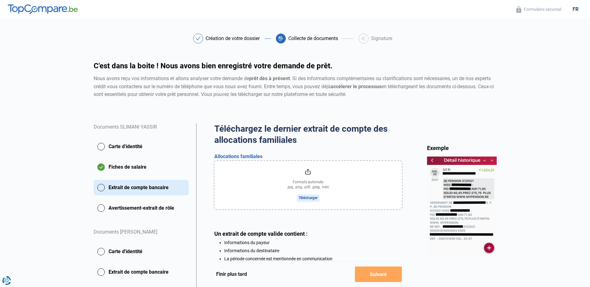
click at [108, 145] on button "Carte d'identité" at bounding box center [141, 147] width 95 height 16
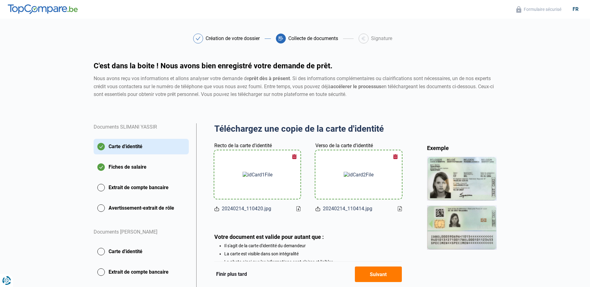
click at [388, 275] on button "Suivant" at bounding box center [378, 275] width 47 height 16
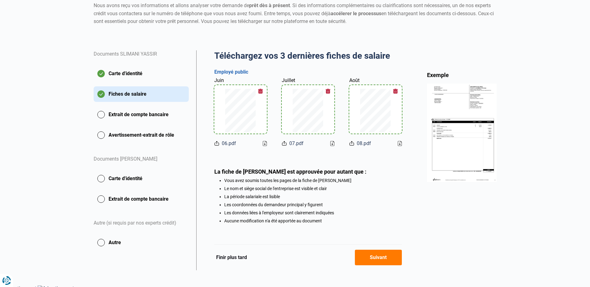
scroll to position [79, 0]
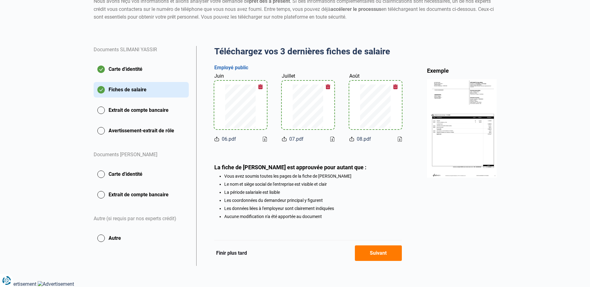
click at [374, 251] on button "Suivant" at bounding box center [378, 254] width 47 height 16
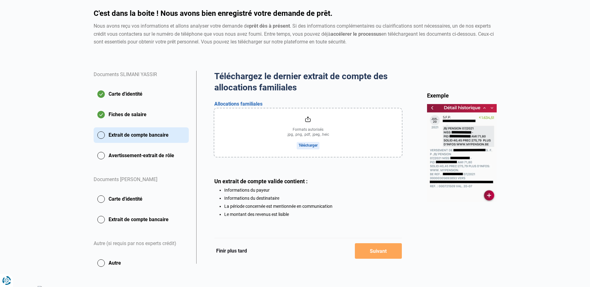
scroll to position [57, 0]
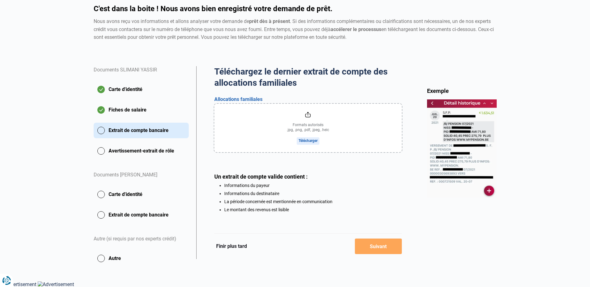
click at [119, 199] on button "Carte d'identité" at bounding box center [141, 195] width 95 height 16
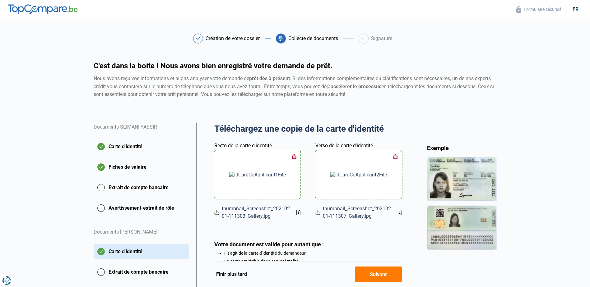
click at [373, 273] on button "Suivant" at bounding box center [378, 275] width 47 height 16
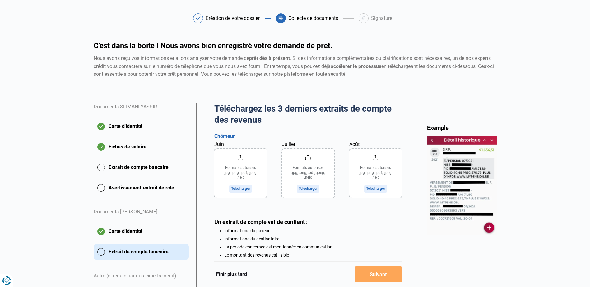
scroll to position [60, 0]
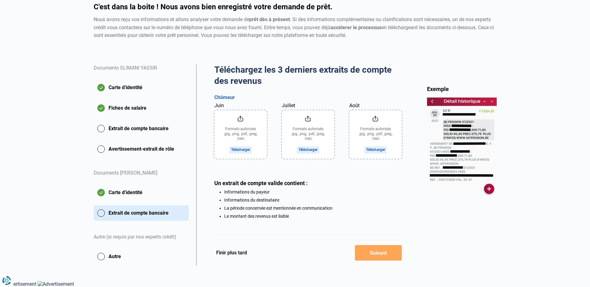
click at [116, 123] on button "Extrait de compte bancaire" at bounding box center [141, 129] width 95 height 16
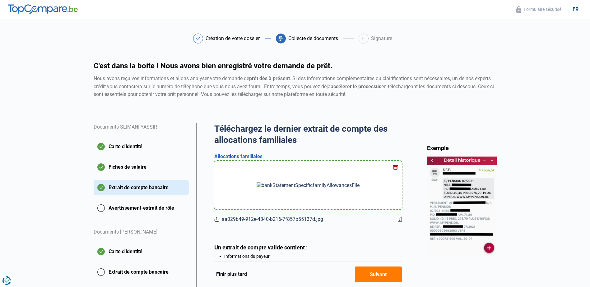
click at [392, 271] on button "Suivant" at bounding box center [378, 275] width 47 height 16
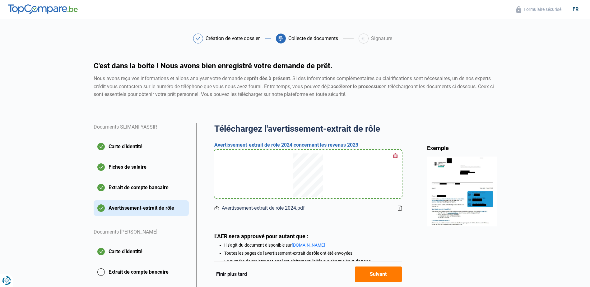
click at [383, 272] on button "Suivant" at bounding box center [378, 275] width 47 height 16
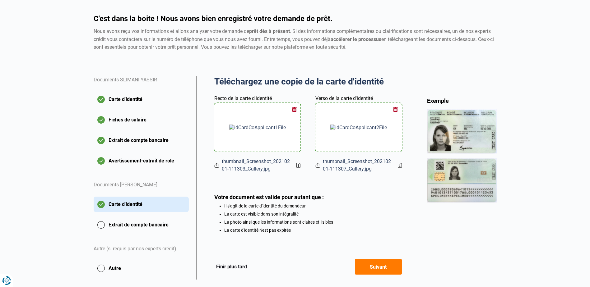
scroll to position [62, 0]
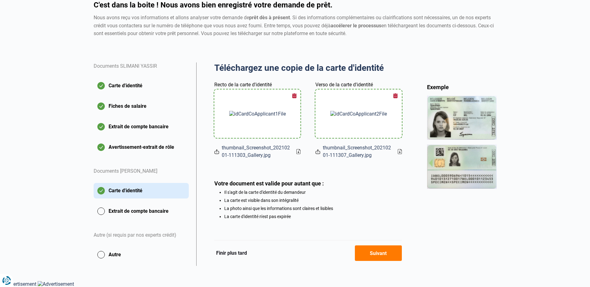
click at [382, 252] on button "Suivant" at bounding box center [378, 254] width 47 height 16
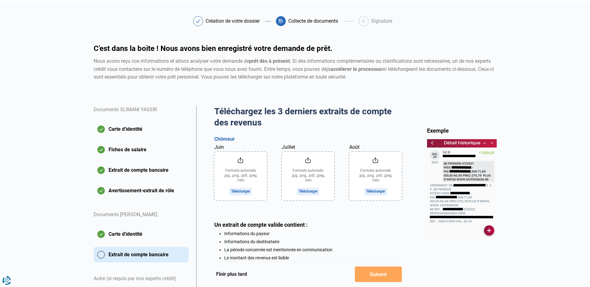
scroll to position [31, 0]
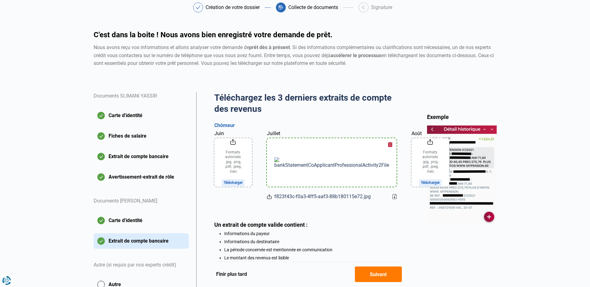
click at [386, 147] on button "button" at bounding box center [390, 144] width 9 height 9
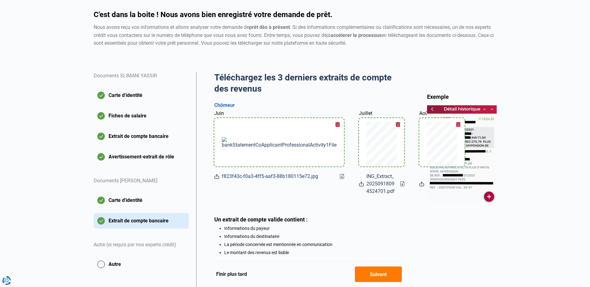
scroll to position [62, 0]
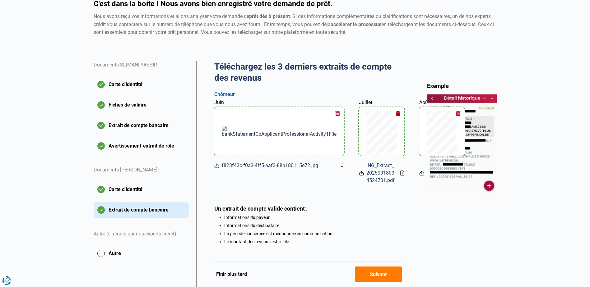
click at [389, 270] on button "Suivant" at bounding box center [378, 275] width 47 height 16
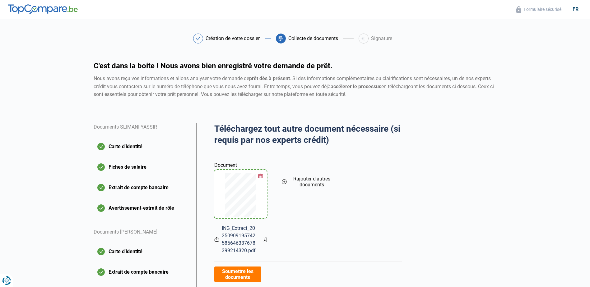
click at [261, 174] on button "button" at bounding box center [260, 176] width 9 height 9
click at [285, 183] on icon at bounding box center [284, 182] width 5 height 7
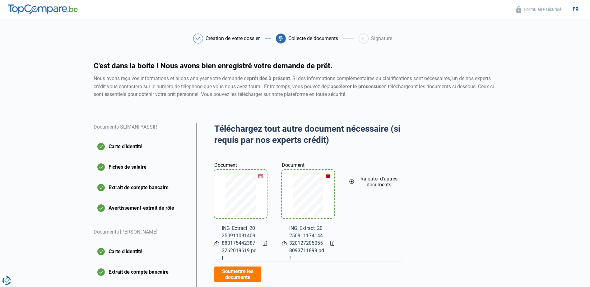
click at [354, 182] on icon at bounding box center [351, 182] width 4 height 4
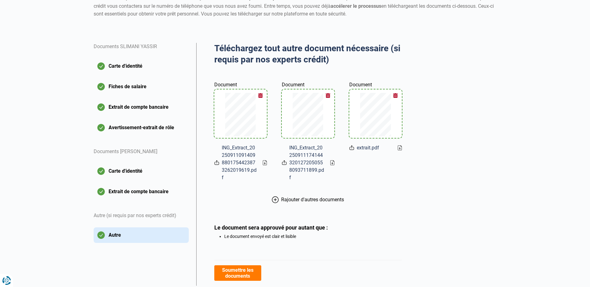
scroll to position [101, 0]
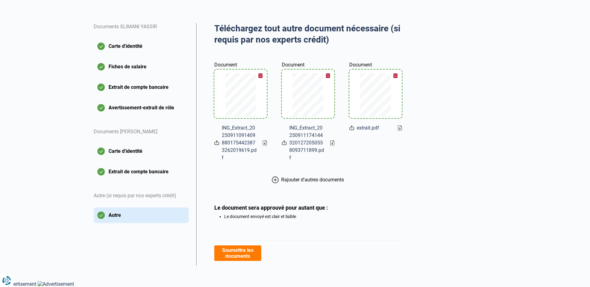
click at [244, 254] on button "Soumettre les documents" at bounding box center [237, 254] width 47 height 16
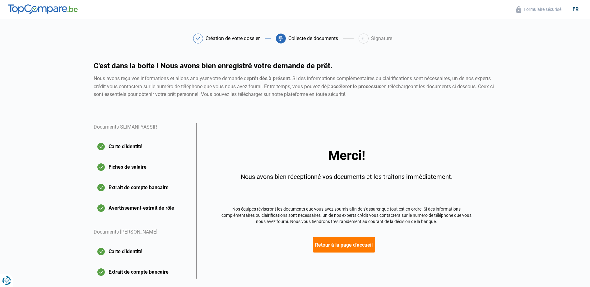
click at [334, 247] on button "Retour à la page d'accueil" at bounding box center [344, 245] width 62 height 16
